Goal: Transaction & Acquisition: Book appointment/travel/reservation

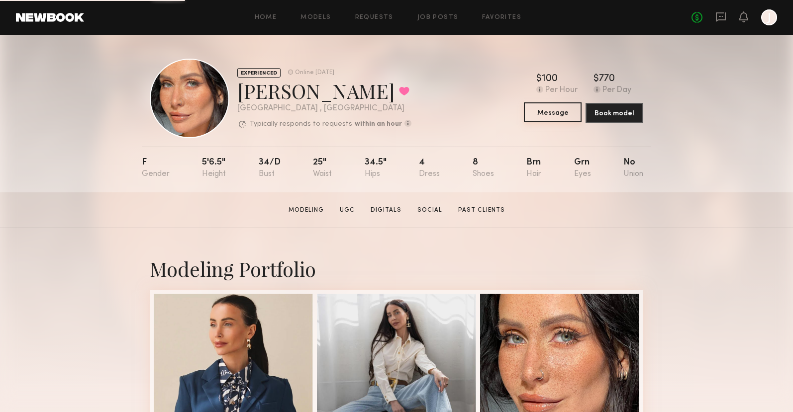
click at [560, 114] on button "Message" at bounding box center [553, 112] width 58 height 20
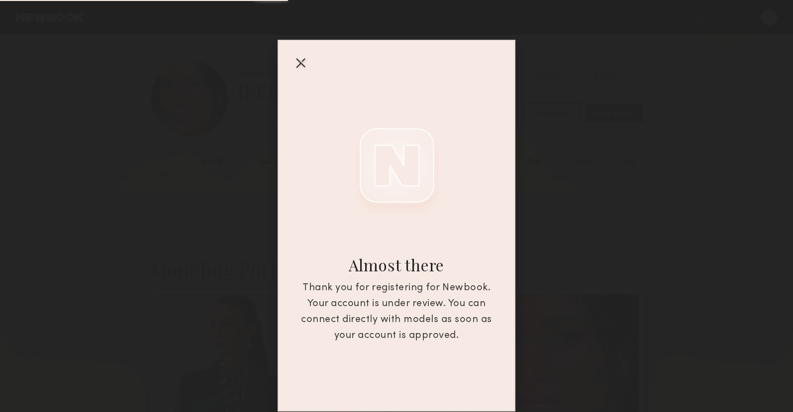
click at [307, 66] on div at bounding box center [300, 63] width 16 height 16
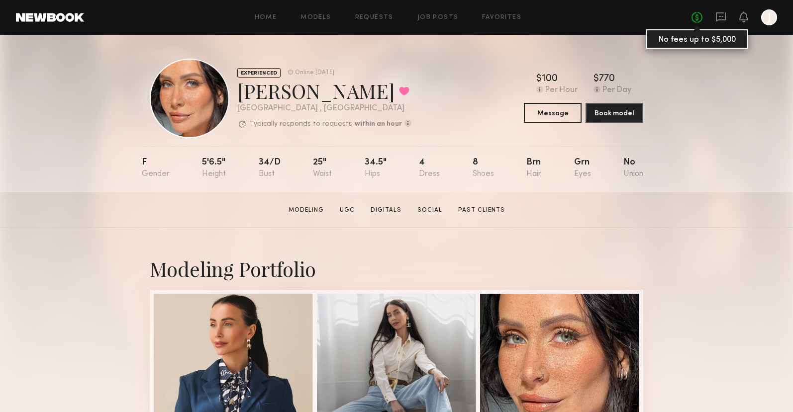
click at [697, 19] on link "No fees up to $5,000" at bounding box center [696, 17] width 11 height 11
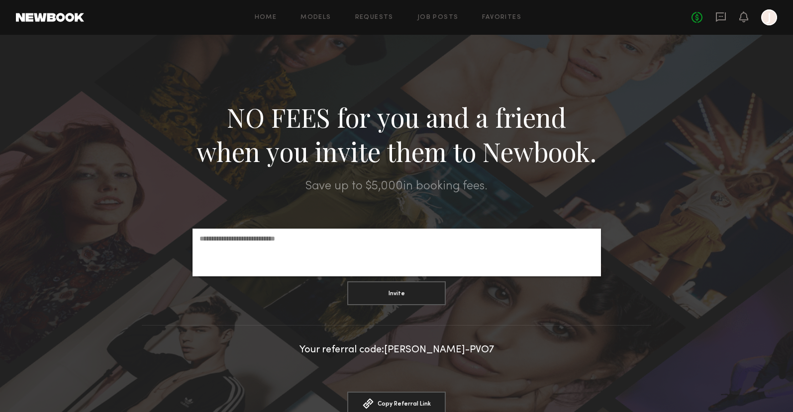
click at [763, 14] on div at bounding box center [769, 17] width 16 height 16
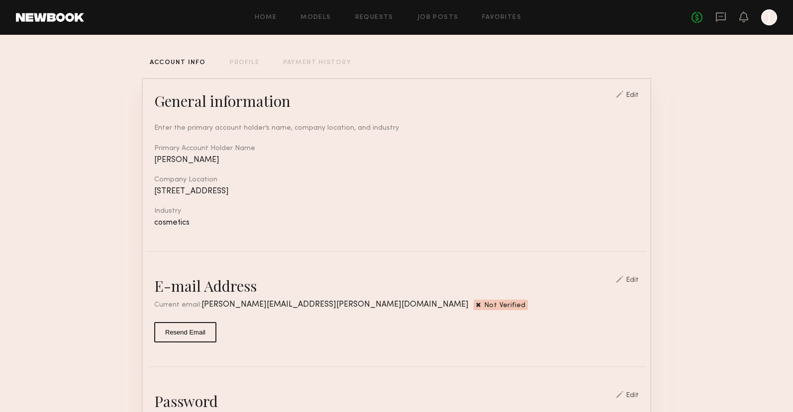
scroll to position [48, 0]
click at [188, 333] on button "Resend Email" at bounding box center [185, 331] width 62 height 20
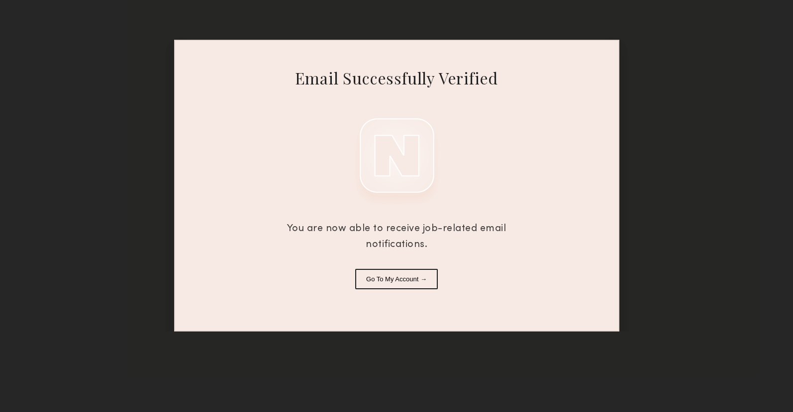
click at [400, 282] on button "Go To My Account →" at bounding box center [396, 279] width 83 height 20
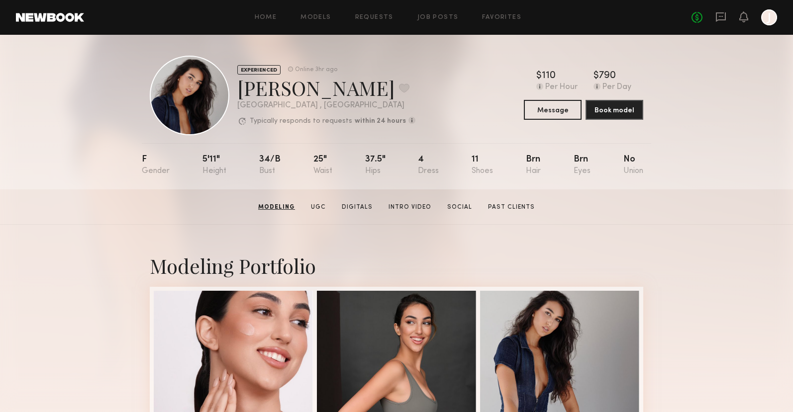
scroll to position [2, 0]
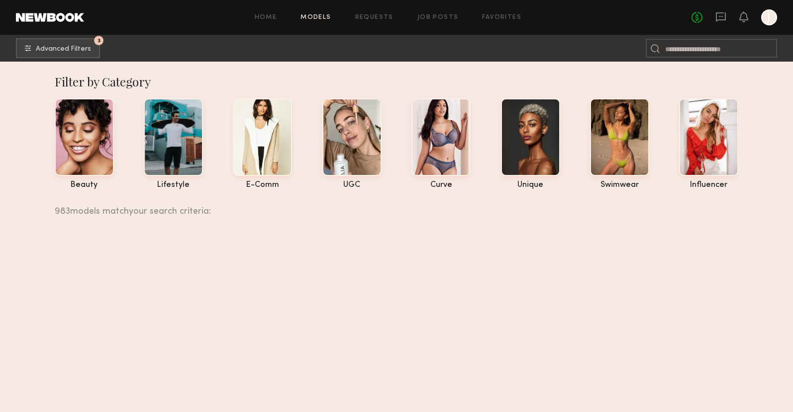
scroll to position [5596, 0]
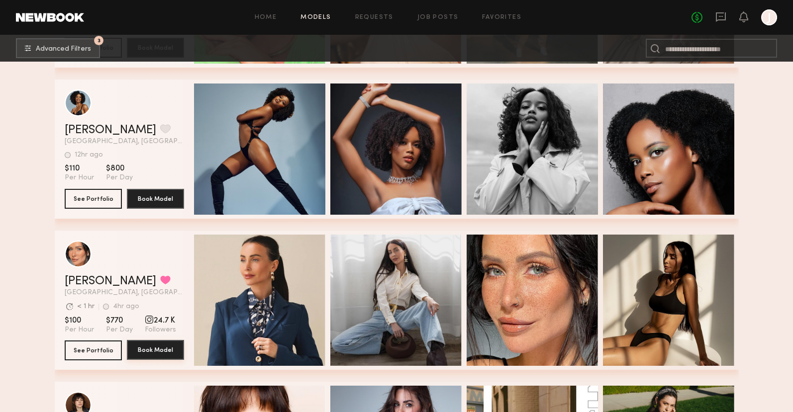
click at [167, 351] on button "Book Model" at bounding box center [155, 350] width 57 height 20
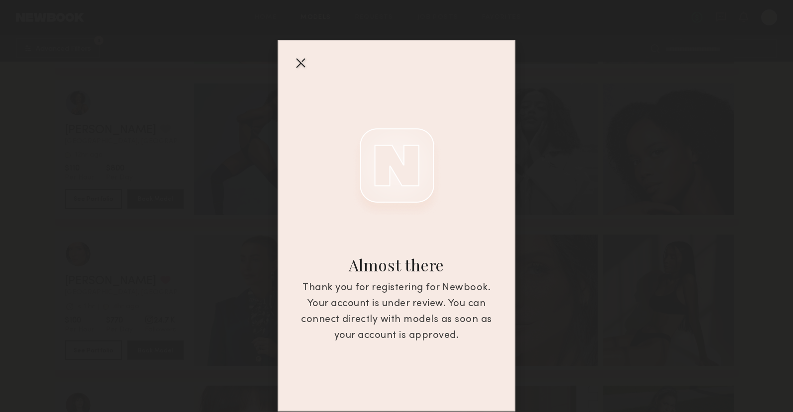
click at [293, 67] on div at bounding box center [300, 63] width 16 height 16
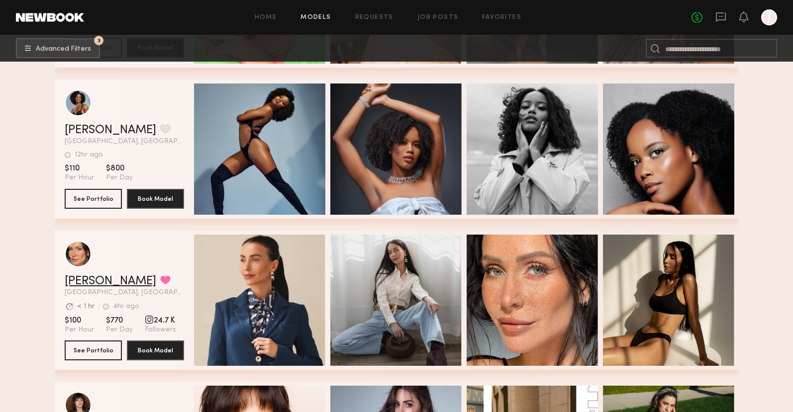
click at [94, 282] on link "Maria M." at bounding box center [111, 282] width 92 height 12
click at [772, 21] on div at bounding box center [769, 17] width 16 height 16
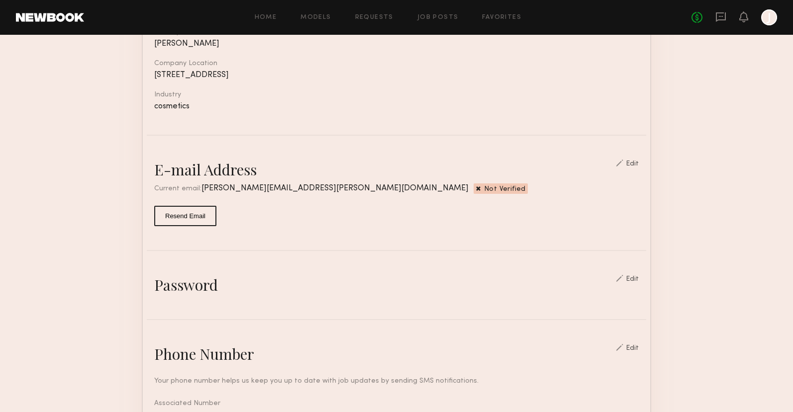
scroll to position [151, 0]
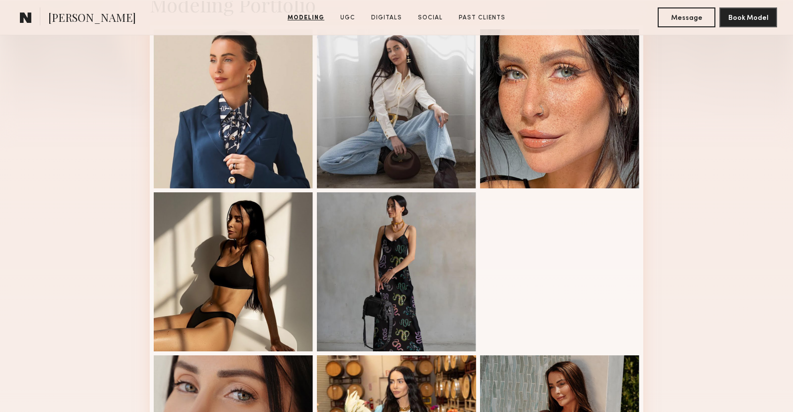
scroll to position [265, 0]
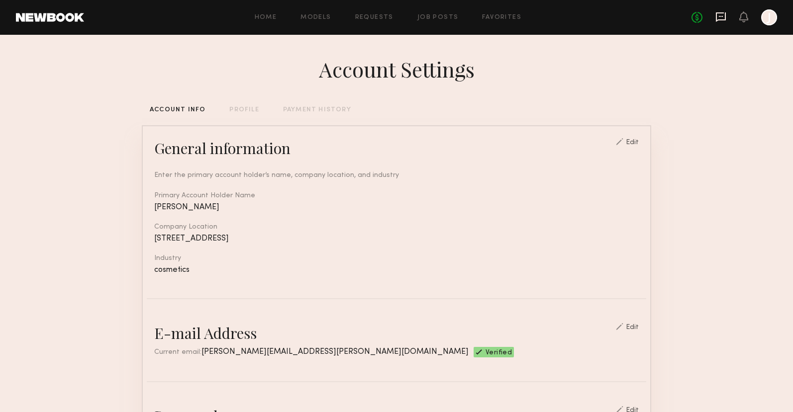
click at [721, 18] on icon at bounding box center [720, 16] width 11 height 11
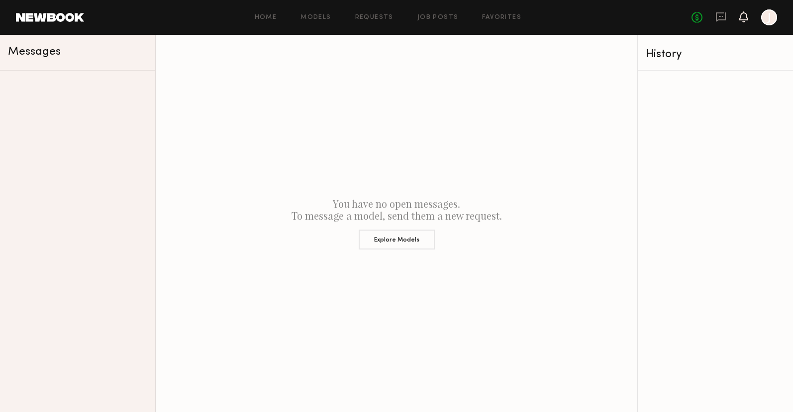
click at [741, 16] on icon at bounding box center [744, 16] width 8 height 7
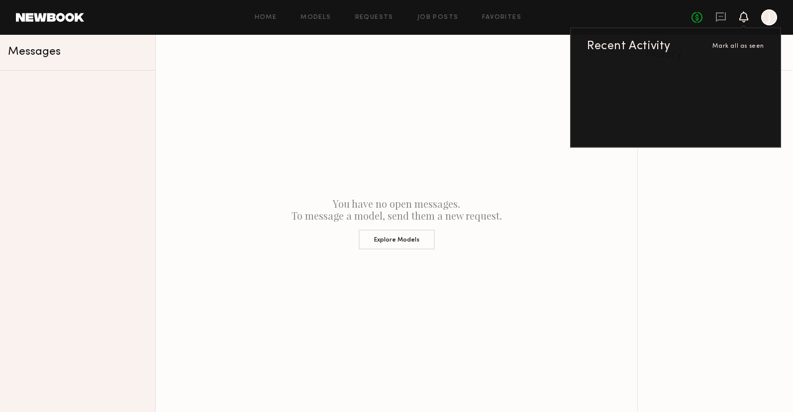
click at [81, 24] on header "Home Models Requests Job Posts Favorites Sign Out No fees up to $5,000 Recent A…" at bounding box center [396, 17] width 793 height 35
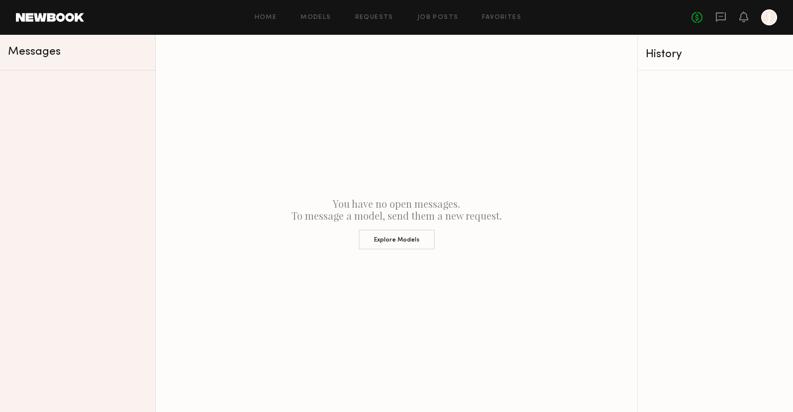
click at [76, 20] on link at bounding box center [50, 17] width 68 height 9
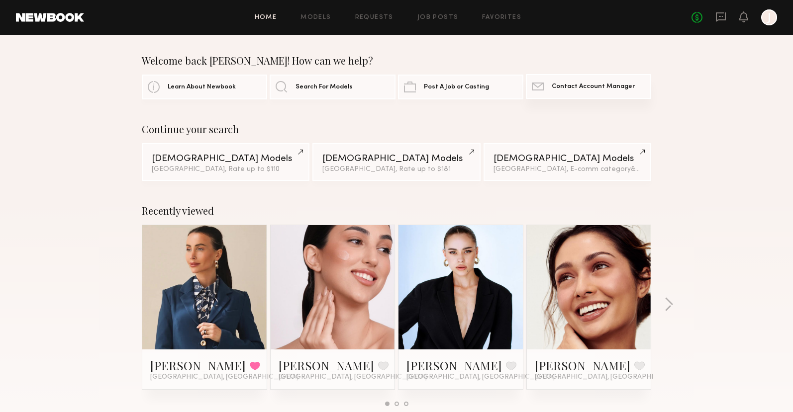
click at [564, 85] on span "Contact Account Manager" at bounding box center [593, 87] width 83 height 6
